Goal: Transaction & Acquisition: Subscribe to service/newsletter

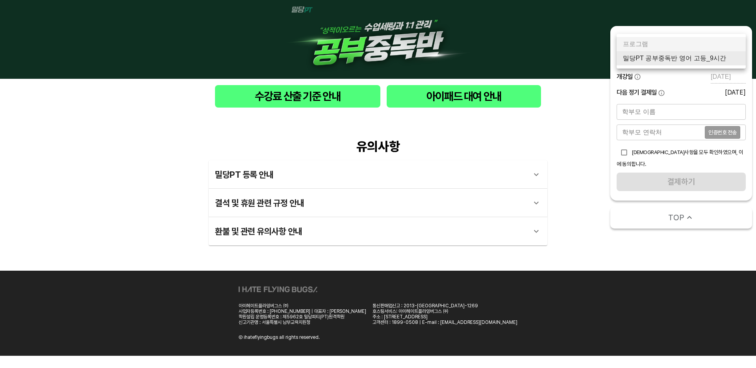
click at [678, 57] on body "수강료 산출 기준 안내 아이패드 대여 안내 유의사항 밀당PT 등록 안내 1 - 1 . 신규등록 신규등록은 밀당PT 각 과목별 프로그램을 처음 …" at bounding box center [378, 178] width 756 height 356
click at [702, 61] on li "밀당PT 공부중독반 영어 고등_9시간" at bounding box center [681, 58] width 129 height 14
click at [670, 62] on body "수강료 산출 기준 안내 아이패드 대여 안내 유의사항 밀당PT 등록 안내 1 - 1 . 신규등록 신규등록은 밀당PT 각 과목별 프로그램을 처음 …" at bounding box center [378, 178] width 756 height 356
click at [679, 59] on li "밀당PT 공부중독반 영어 고등_9시간" at bounding box center [681, 58] width 129 height 14
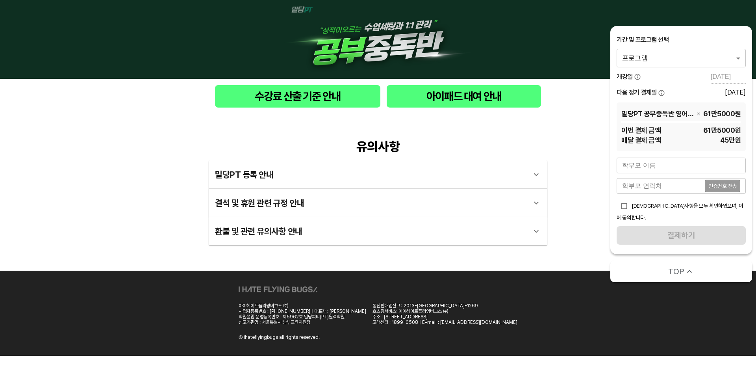
click at [699, 144] on span "45만 원" at bounding box center [701, 140] width 80 height 10
click at [661, 137] on span "45만 원" at bounding box center [701, 140] width 80 height 10
